Goal: Find specific page/section: Find specific page/section

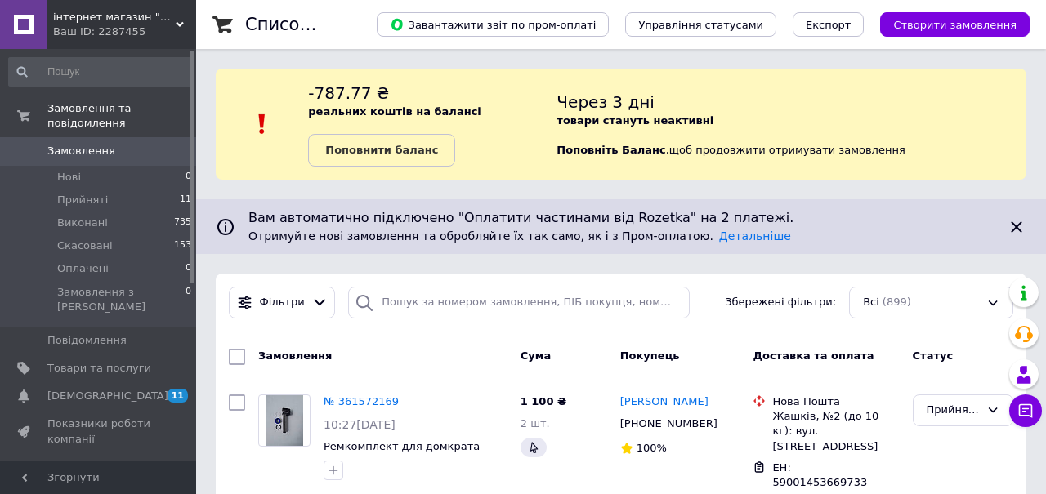
click at [82, 389] on span "[DEMOGRAPHIC_DATA]" at bounding box center [107, 396] width 121 height 15
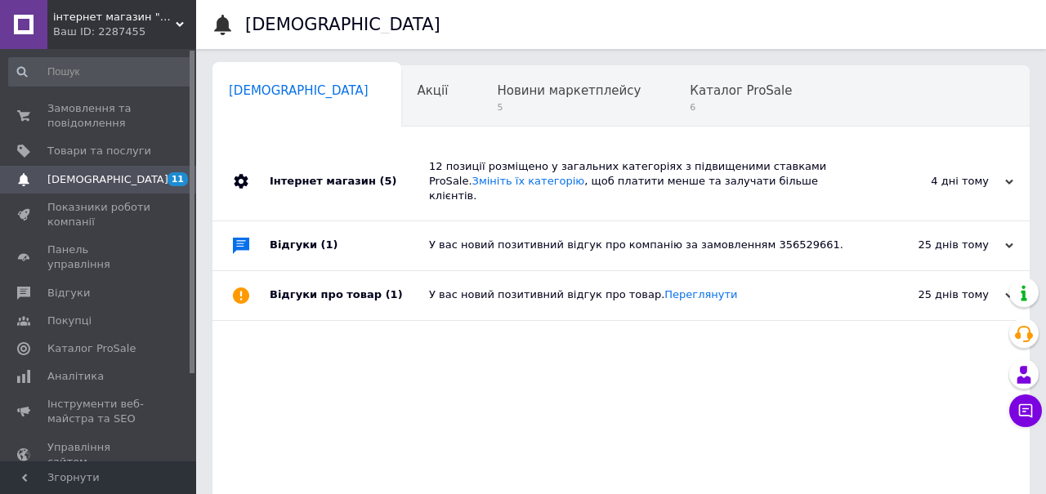
scroll to position [0, 7]
